Goal: Task Accomplishment & Management: Use online tool/utility

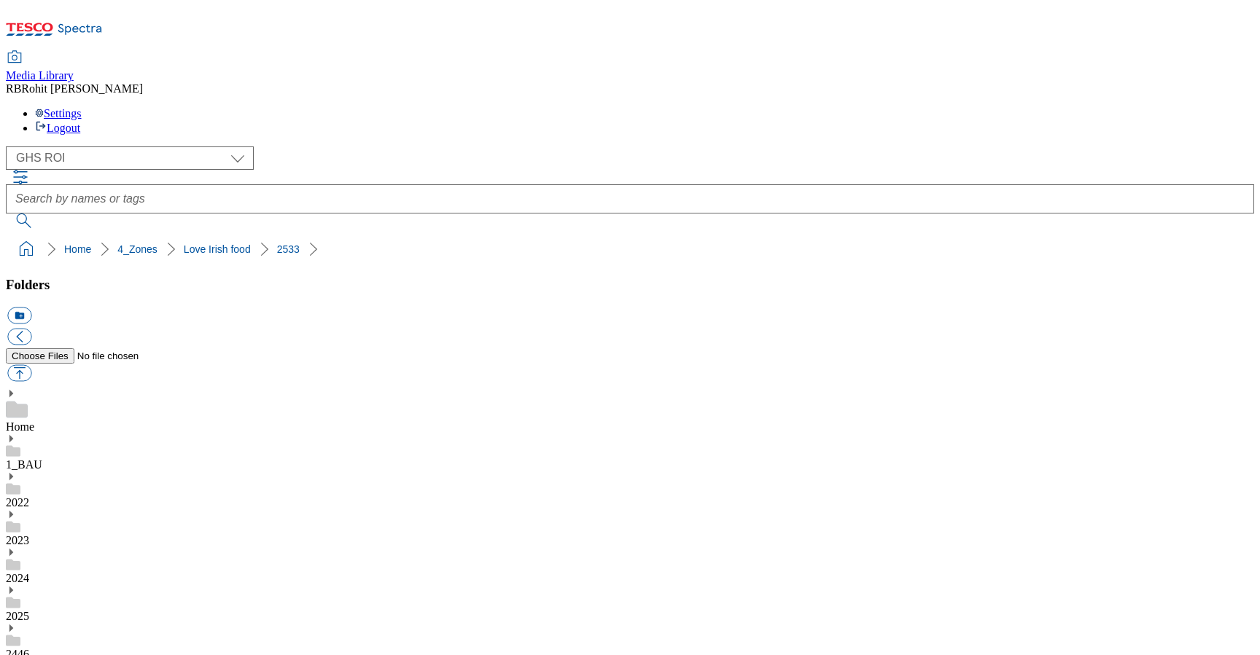
select select "flare-ghs-roi"
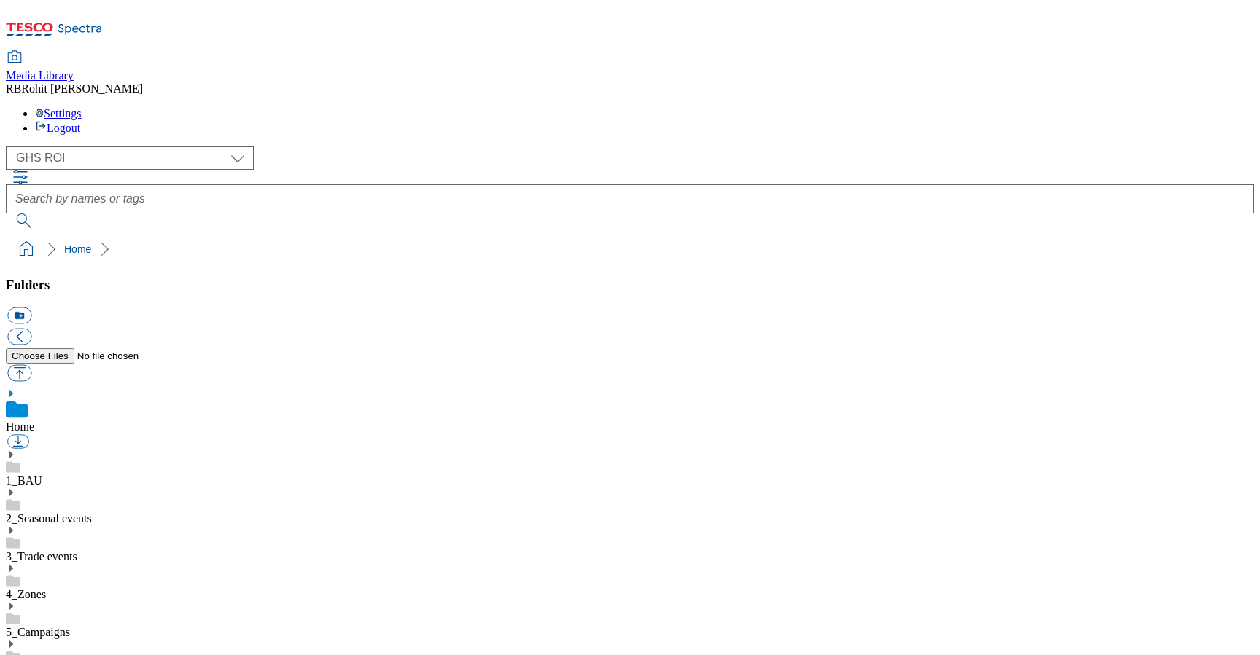
scroll to position [2, 0]
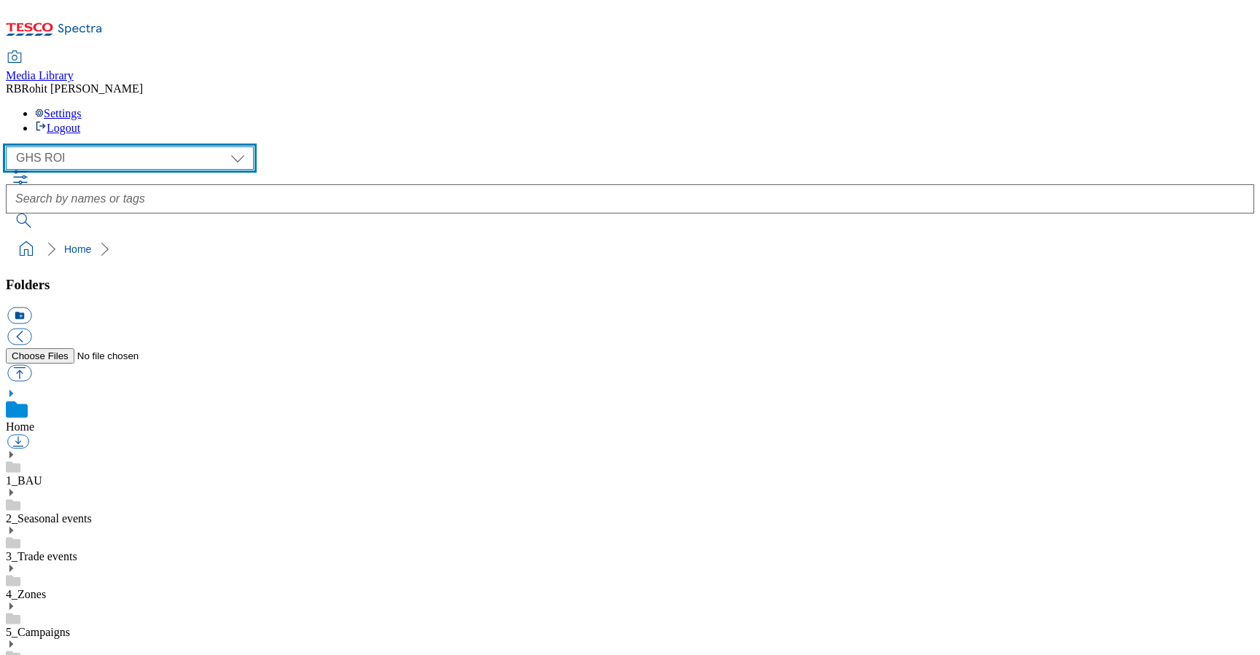
click at [124, 147] on select "Clubcard Marketing Clubcard ROI Dotcom UK GHS Marketing UK GHS ROI Realfood Tes…" at bounding box center [130, 158] width 248 height 23
select select "flare-homepage"
click at [10, 147] on select "Clubcard Marketing Clubcard ROI Dotcom UK GHS Marketing UK GHS ROI Realfood Tes…" at bounding box center [130, 158] width 248 height 23
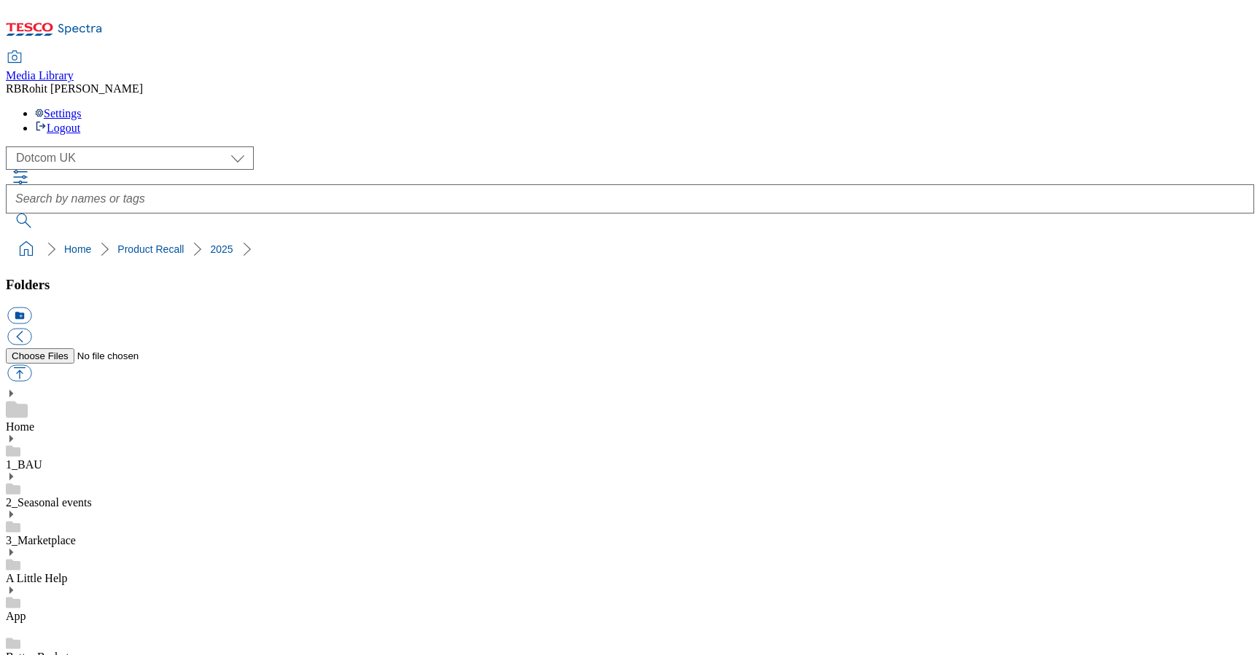
scroll to position [1653, 0]
click at [31, 308] on button "icon_new_folder" at bounding box center [19, 316] width 24 height 17
type input "2533"
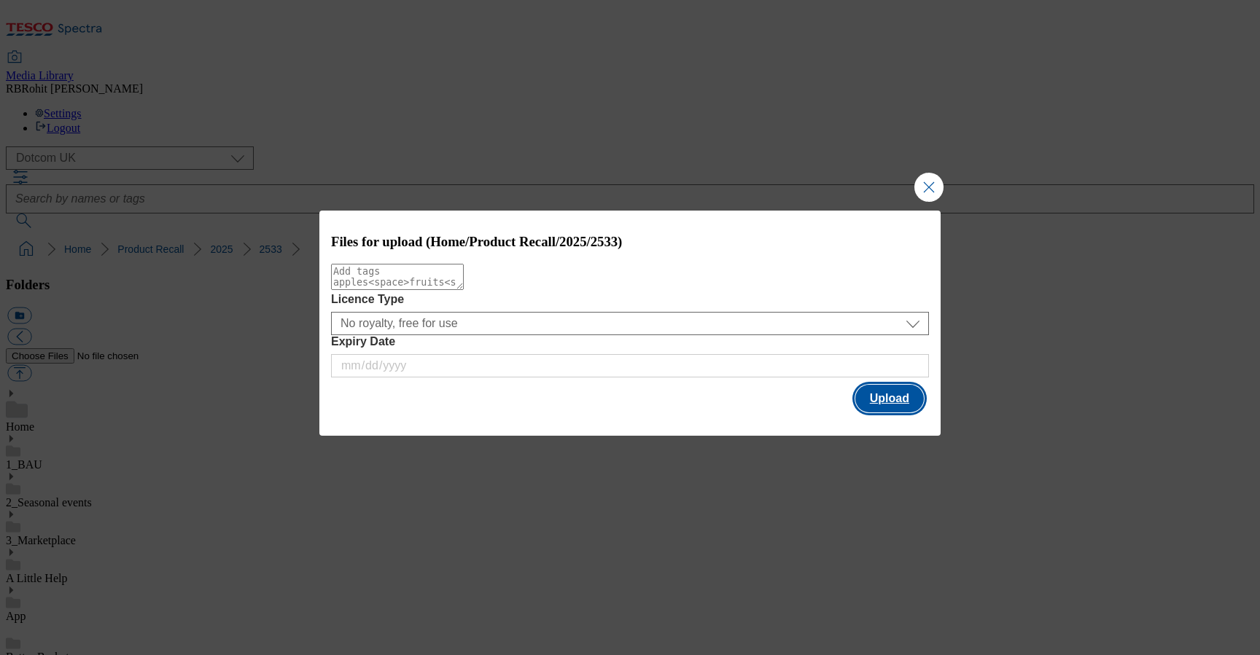
click at [882, 398] on button "Upload" at bounding box center [889, 399] width 69 height 28
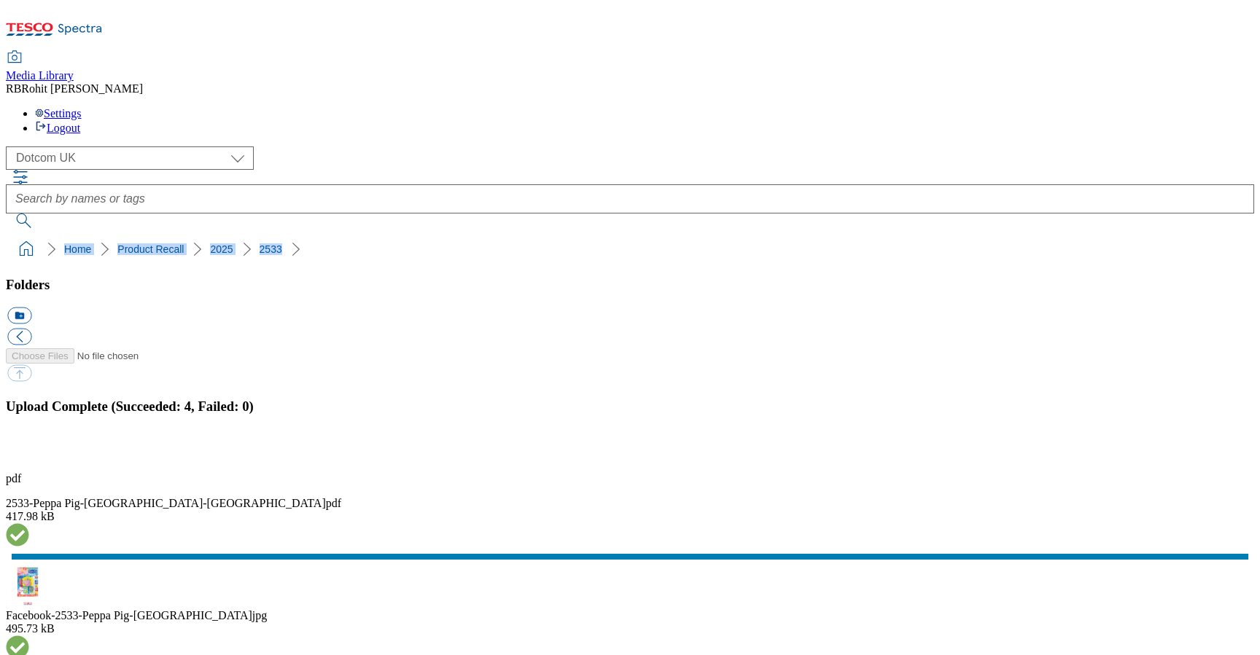
drag, startPoint x: 4, startPoint y: 143, endPoint x: 230, endPoint y: 146, distance: 226.0
click at [230, 235] on nav "Home Product Recall 2025 2533" at bounding box center [630, 249] width 1248 height 28
copy ol "Home Product Recall 2025 2533"
